Goal: Submit feedback/report problem

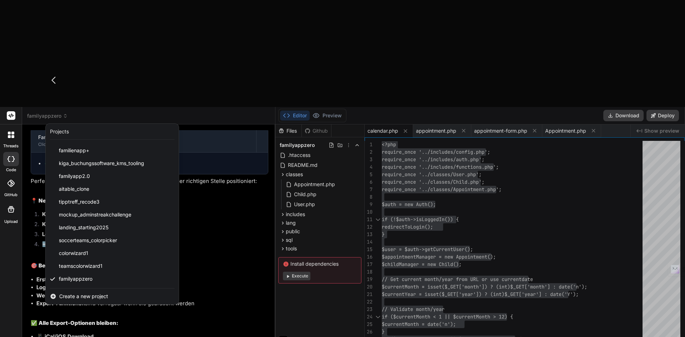
scroll to position [109, 0]
click at [196, 244] on div at bounding box center [342, 168] width 685 height 337
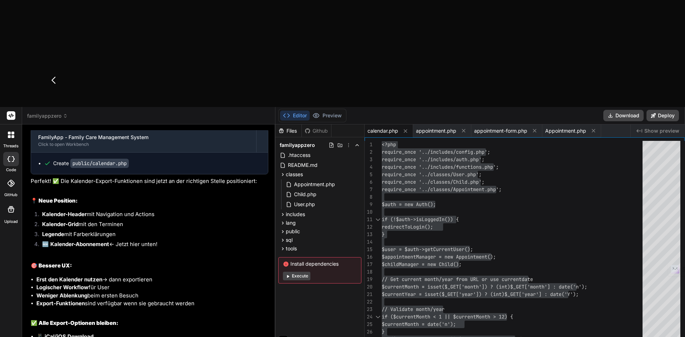
type textarea "Die"
type textarea "x"
type textarea "Die Kalender Abo - und Export Funktion sieht nicht wirkli"
type textarea "x"
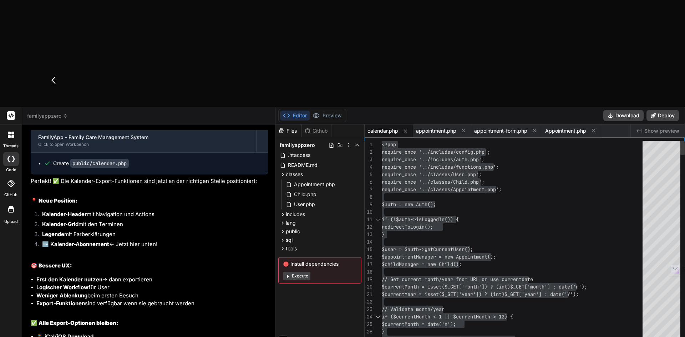
type textarea "Die Kalender Abo - und Export Funktion sieht nicht wirklich schön aus. Finde ei…"
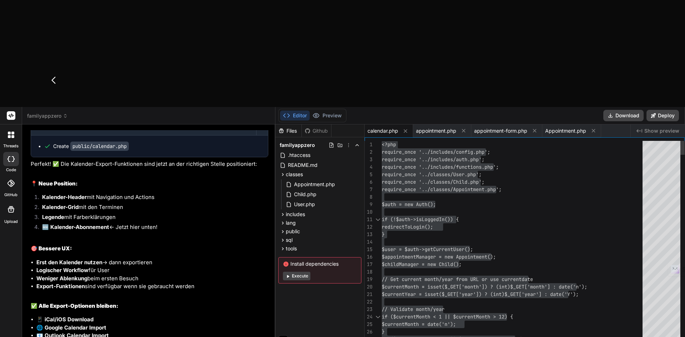
type textarea "x"
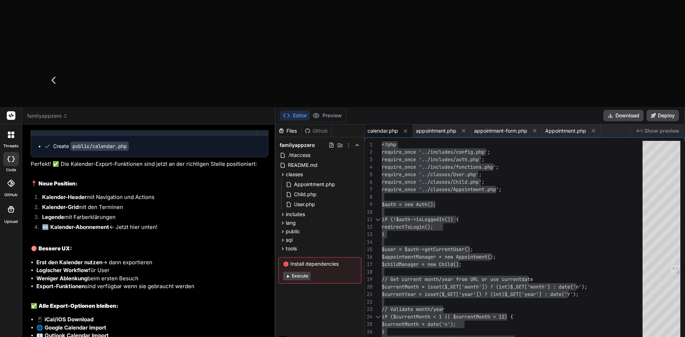
type textarea "Die Kalender Abo - und Export Funktion sieht nicht wirklich schön aus. Finde ei…"
type textarea "x"
type textarea "Die Kalender Abo - und Export Funktion sieht nicht wirklich schön aus. Finde ei…"
type textarea "x"
type textarea "Die Kalender Abo - und Export Funktion sieht nicht wirklich schön aus. Finde ei…"
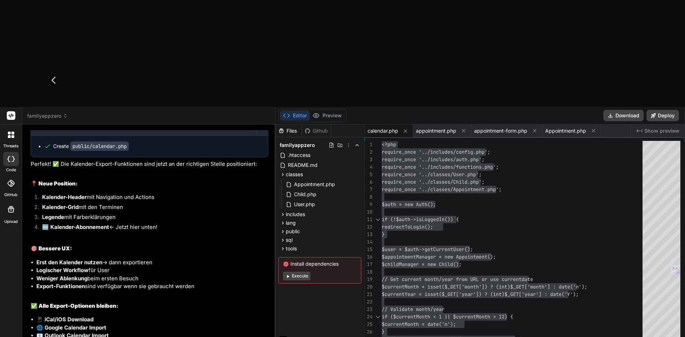
type textarea "x"
type textarea "Die Kalender Abo - und Export Funktion sieht nicht wirklich schön aus. Finde ei…"
type textarea "x"
type textarea "Die Kalender Abo - und Export Funktion sieht nicht wirklich schön aus. Finde ei…"
type textarea "x"
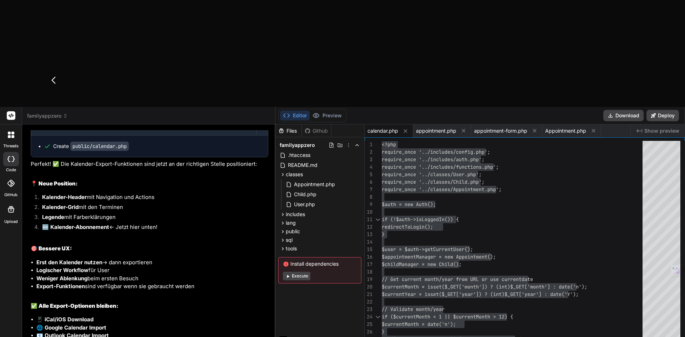
type textarea "Die Kalender Abo - und Export Funktion sieht nicht wirklich schön aus. Finde ei…"
type textarea "x"
type textarea "Die Kalender Abo - und Export Funktion sieht nicht wirklich schön aus. Finde ei…"
type textarea "x"
type textarea "Die Kalender Abo - und Export Funktion sieht nicht wirklich schön aus. Finde ei…"
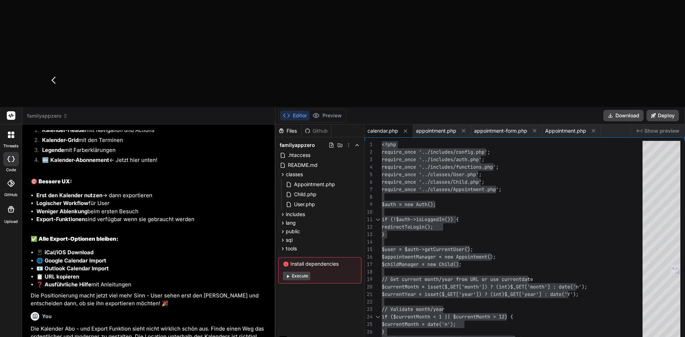
scroll to position [7800, 0]
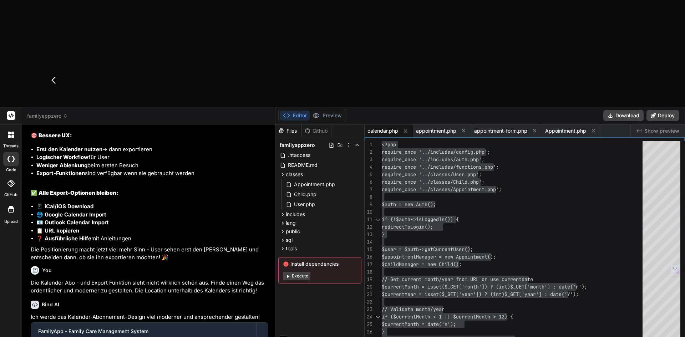
type textarea "x"
type textarea "hideDayModal(); } }); </script> </body> </html>"
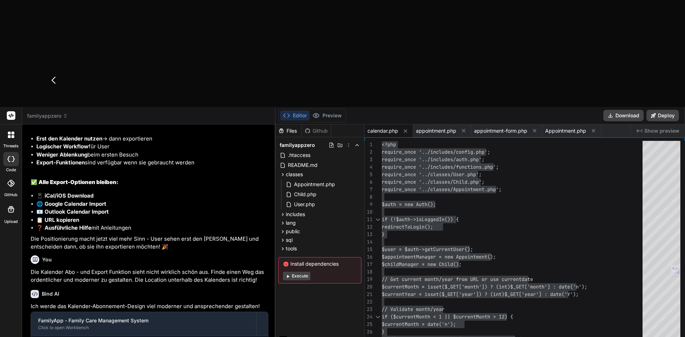
type textarea "x"
type textarea "} }"
type textarea "x"
